Goal: Information Seeking & Learning: Learn about a topic

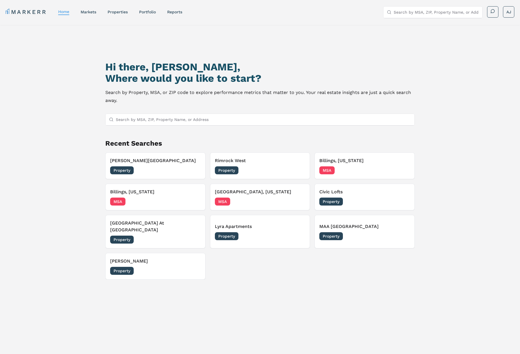
click at [87, 9] on nav "MARKERR home markets properties Portfolio reports" at bounding box center [94, 12] width 177 height 8
click at [87, 10] on link "markets" at bounding box center [89, 12] width 16 height 5
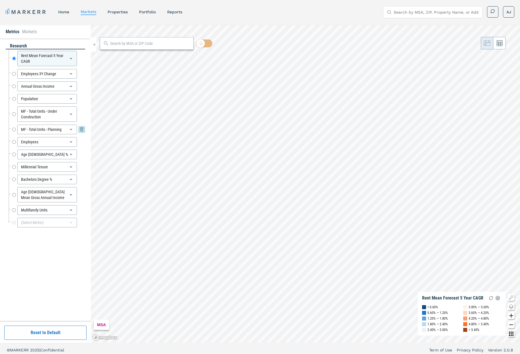
click at [61, 128] on div "MF - Total Units - Planning" at bounding box center [47, 130] width 60 height 10
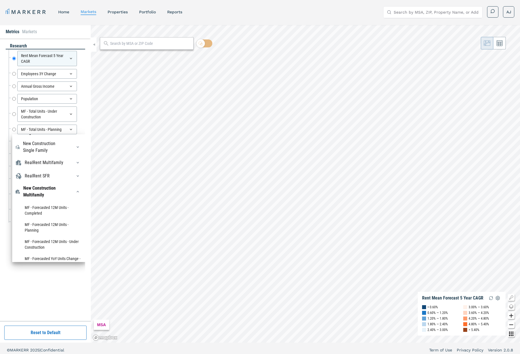
scroll to position [48, 0]
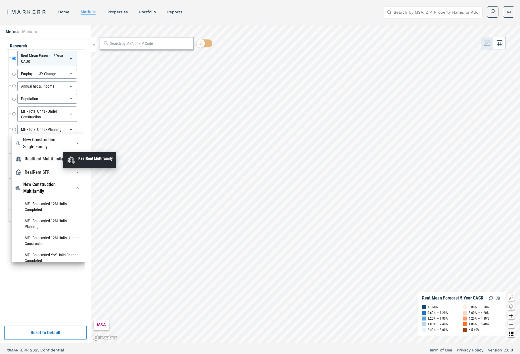
click at [59, 156] on div "RealRent Multifamily" at bounding box center [44, 159] width 39 height 7
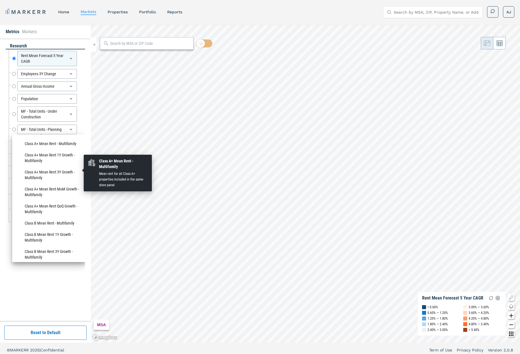
scroll to position [0, 0]
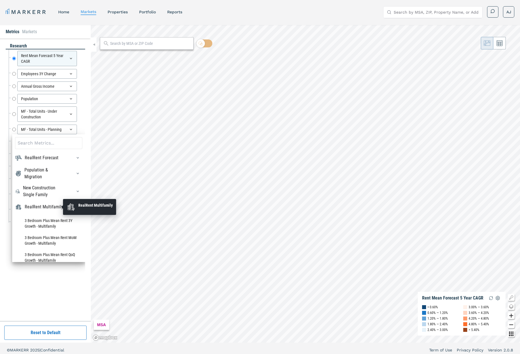
click at [49, 208] on div "RealRent Multifamily" at bounding box center [44, 207] width 39 height 7
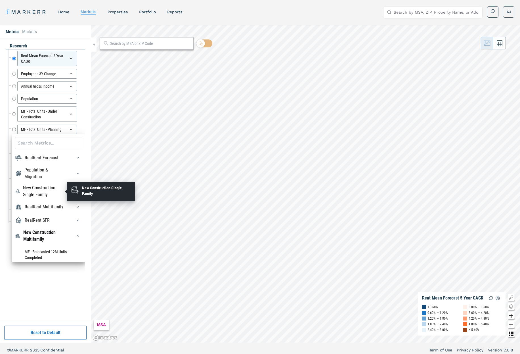
click at [43, 193] on div "New Construction Single Family" at bounding box center [44, 192] width 43 height 14
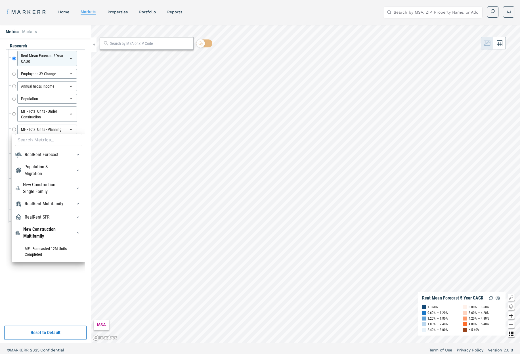
click at [55, 158] on div "RealRent Forecast" at bounding box center [48, 154] width 67 height 9
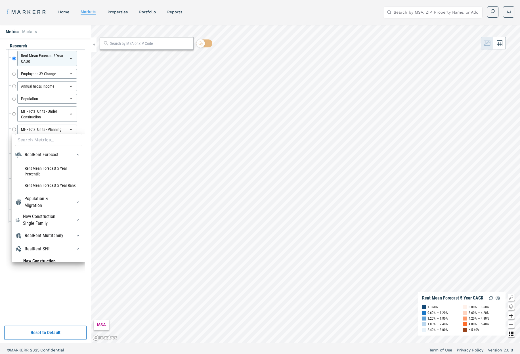
click at [55, 158] on div "RealRent Forecast" at bounding box center [48, 154] width 67 height 9
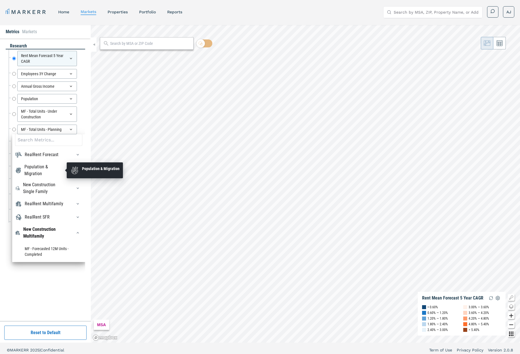
click at [45, 167] on div "Population & Migration" at bounding box center [44, 170] width 41 height 14
click at [46, 169] on div "Population & Migration" at bounding box center [44, 170] width 41 height 14
click at [47, 169] on div "Population & Migration" at bounding box center [44, 170] width 41 height 14
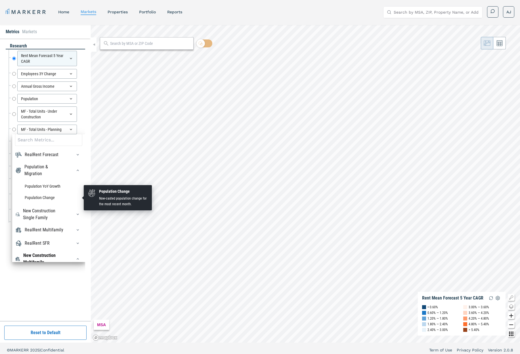
click at [42, 196] on li "Population Change" at bounding box center [48, 197] width 67 height 11
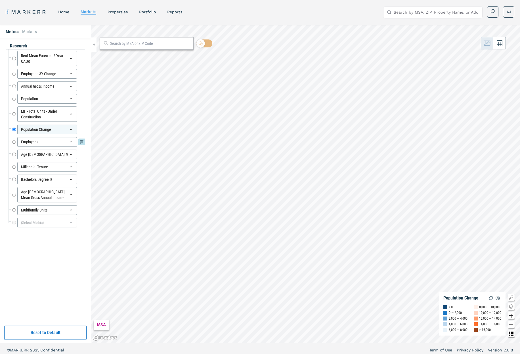
click at [46, 143] on div "Employees" at bounding box center [47, 142] width 60 height 10
click at [48, 142] on div "Employees" at bounding box center [47, 142] width 60 height 10
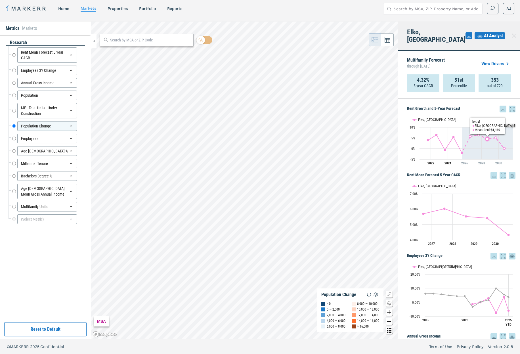
scroll to position [0, 0]
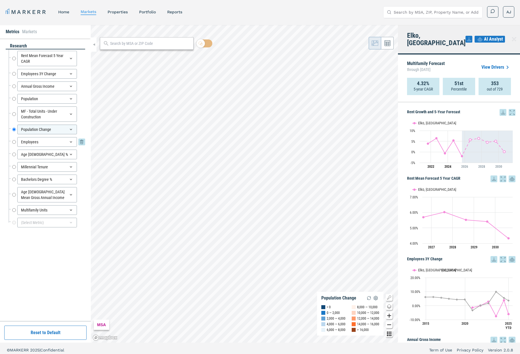
click at [45, 142] on div "Employees" at bounding box center [47, 142] width 60 height 10
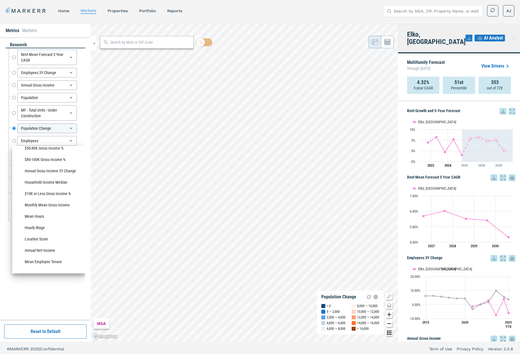
scroll to position [1, 0]
click at [39, 272] on div "Crime" at bounding box center [48, 276] width 67 height 9
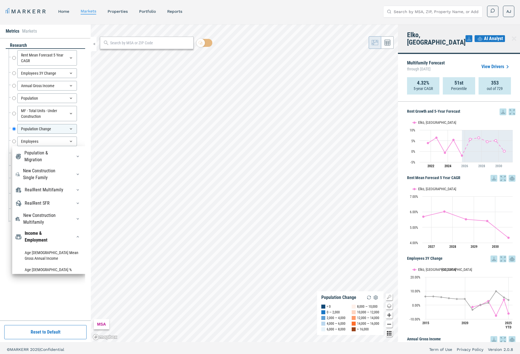
scroll to position [65, 0]
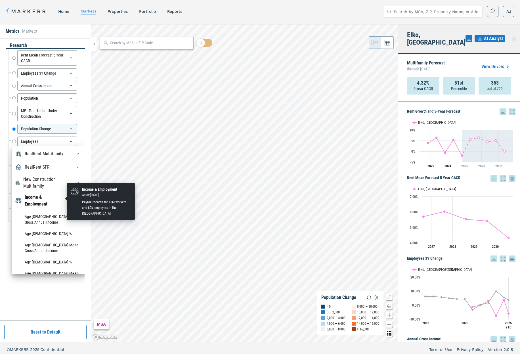
click at [48, 195] on div "Income & Employment" at bounding box center [45, 201] width 41 height 14
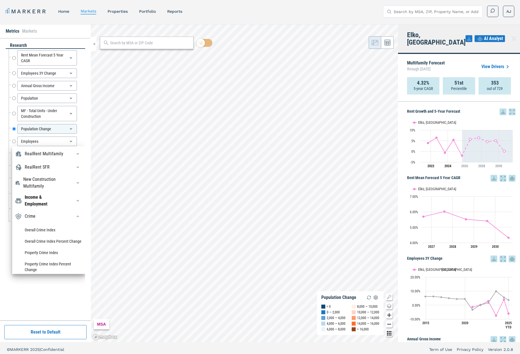
click at [36, 213] on div "Crime" at bounding box center [48, 216] width 67 height 9
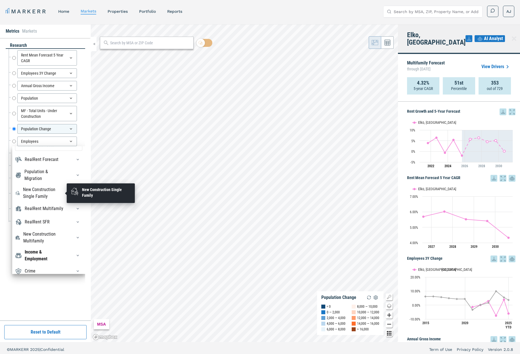
click at [43, 191] on div "New Construction Single Family" at bounding box center [44, 193] width 43 height 14
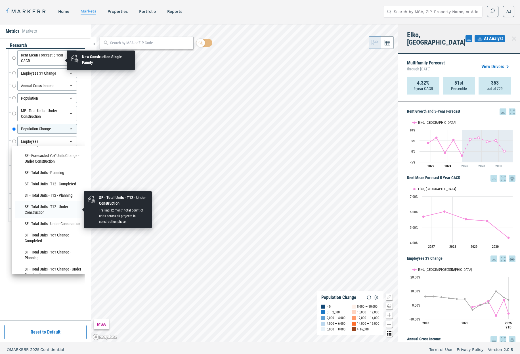
scroll to position [144, 0]
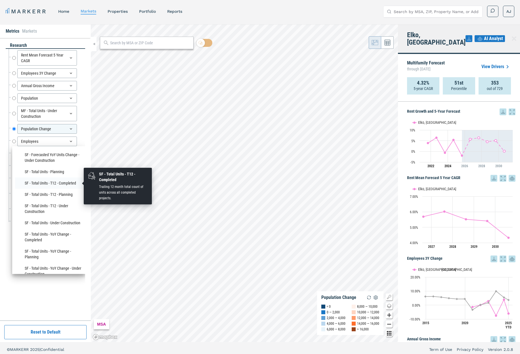
click at [54, 181] on li "SF - Total Units - T12 - Completed" at bounding box center [48, 182] width 67 height 11
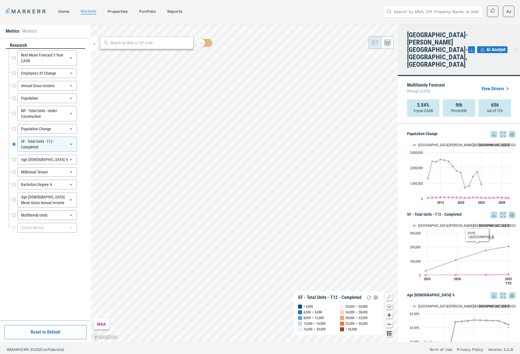
scroll to position [466, 0]
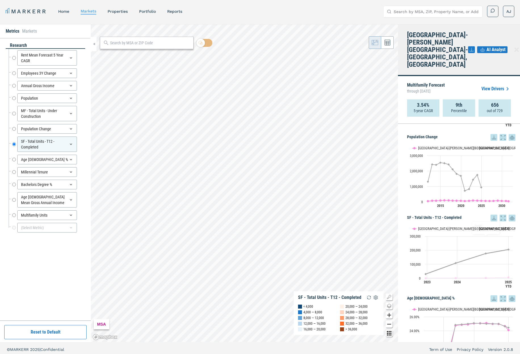
drag, startPoint x: 480, startPoint y: 213, endPoint x: 519, endPoint y: 248, distance: 52.9
click at [480, 226] on button "Show USA" at bounding box center [479, 228] width 12 height 4
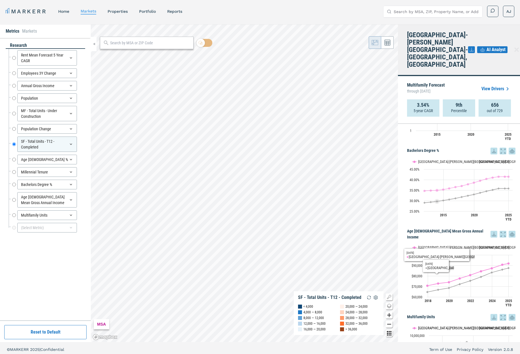
scroll to position [812, 0]
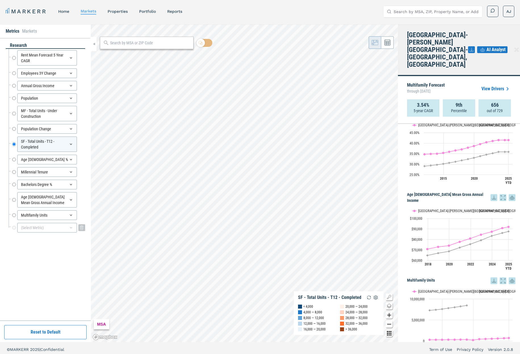
click at [55, 229] on div "(Select Metric)" at bounding box center [47, 228] width 60 height 10
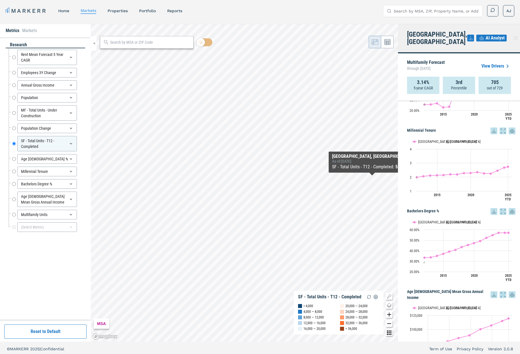
scroll to position [692, 0]
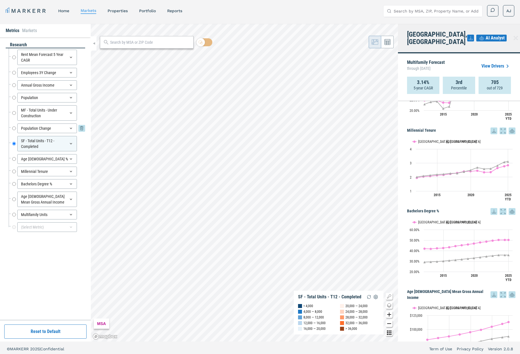
click at [15, 129] on input "Population Change" at bounding box center [14, 128] width 4 height 10
radio input "true"
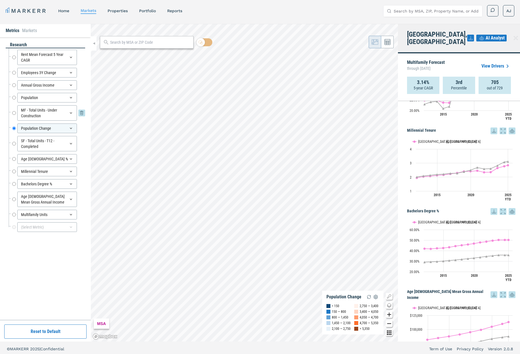
click at [54, 114] on div "MF - Total Units - Under Construction" at bounding box center [47, 112] width 60 height 15
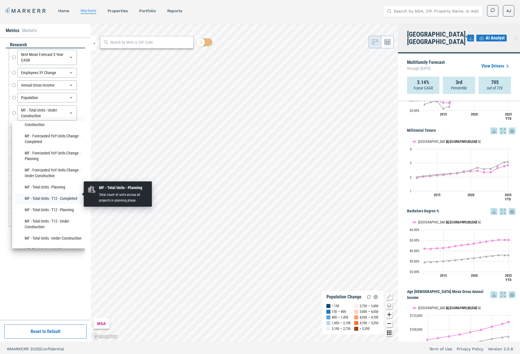
scroll to position [157, 0]
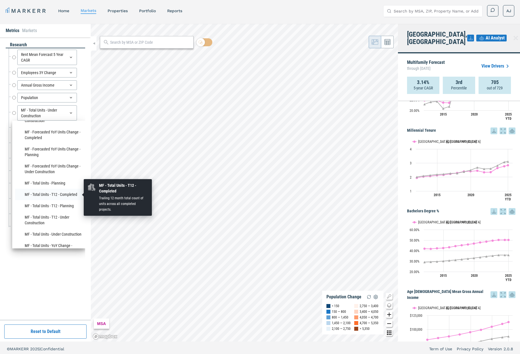
click at [64, 195] on li "MF - Total Units - T12 - Completed" at bounding box center [48, 194] width 67 height 11
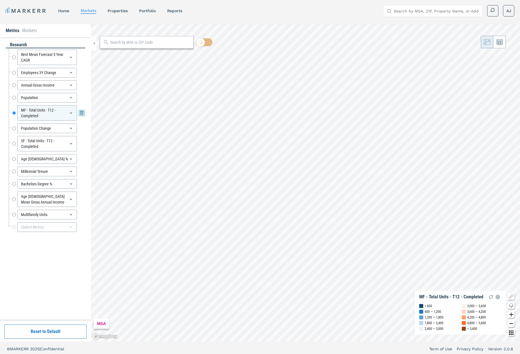
click at [51, 115] on div "MF - Total Units - T12 - Completed" at bounding box center [47, 112] width 60 height 15
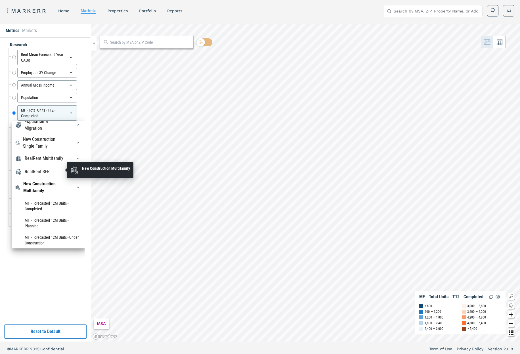
scroll to position [0, 0]
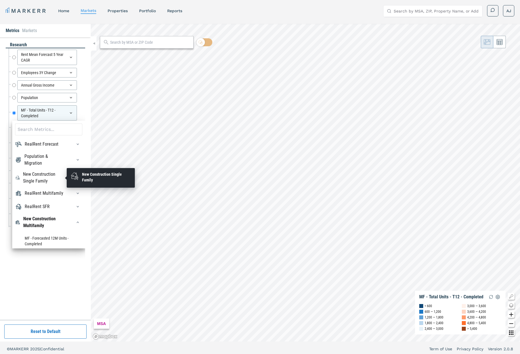
click at [38, 176] on div "New Construction Single Family" at bounding box center [44, 178] width 43 height 14
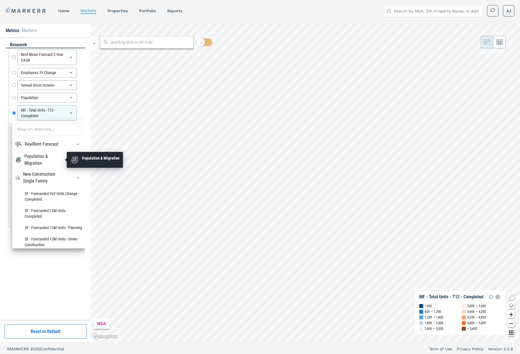
click at [38, 155] on div "Population & Migration" at bounding box center [44, 160] width 41 height 14
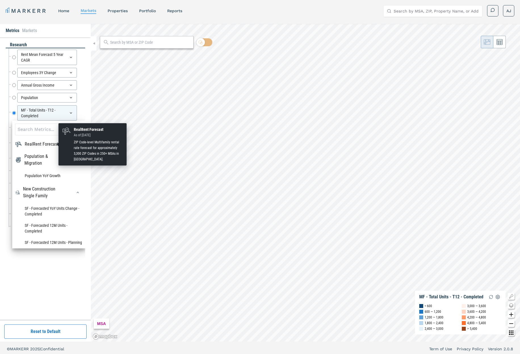
click at [44, 146] on div "RealRent Forecast" at bounding box center [42, 144] width 34 height 7
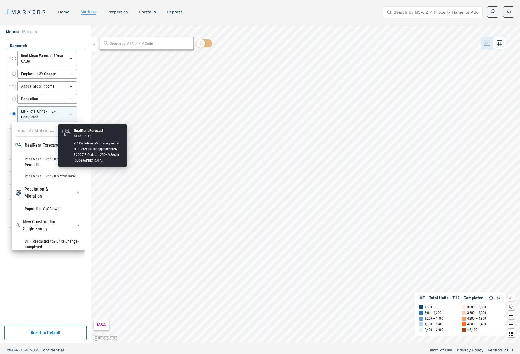
click at [42, 144] on div "RealRent Forecast" at bounding box center [42, 145] width 34 height 7
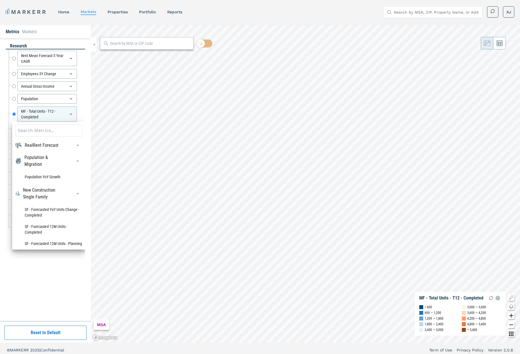
click at [37, 168] on div "Population & Migration Population YoY Growth" at bounding box center [48, 168] width 67 height 28
click at [38, 164] on div "Population & Migration" at bounding box center [44, 161] width 41 height 14
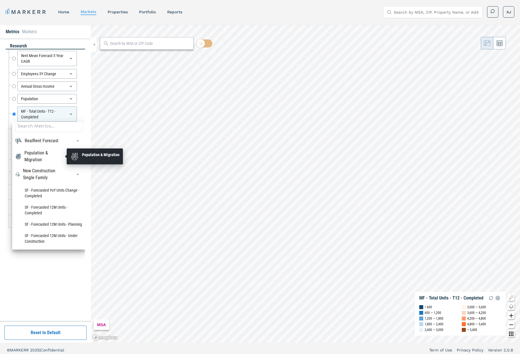
click at [38, 158] on div "Population & Migration" at bounding box center [44, 157] width 41 height 14
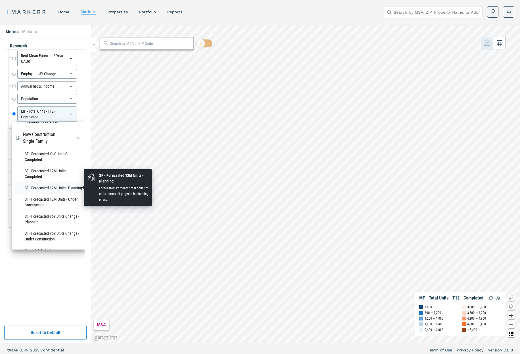
scroll to position [59, 0]
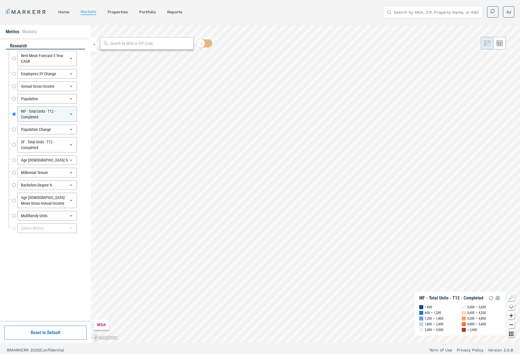
drag, startPoint x: 19, startPoint y: 276, endPoint x: 23, endPoint y: 273, distance: 4.9
click at [19, 275] on div "research Rent Mean Forecast 5 Year CAGR Rent Mean Forecast 5 Year CAGR Employee…" at bounding box center [45, 180] width 79 height 274
